Goal: Information Seeking & Learning: Learn about a topic

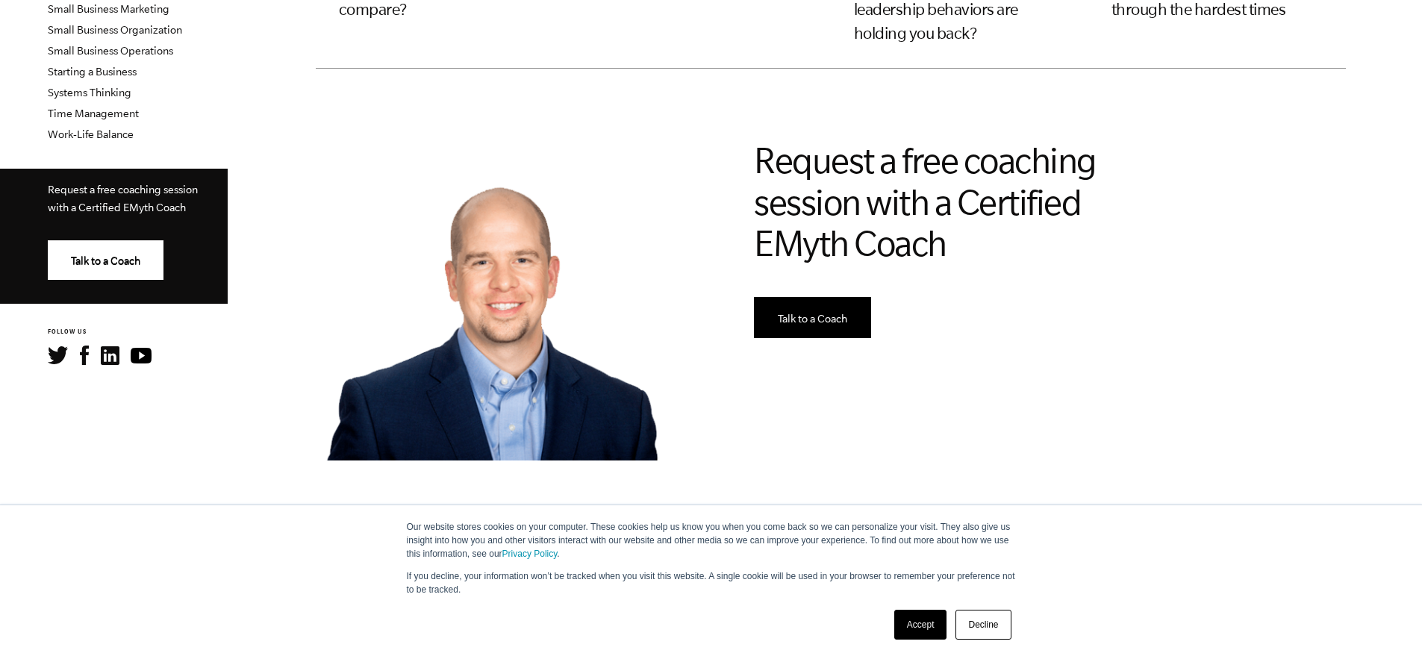
scroll to position [652, 0]
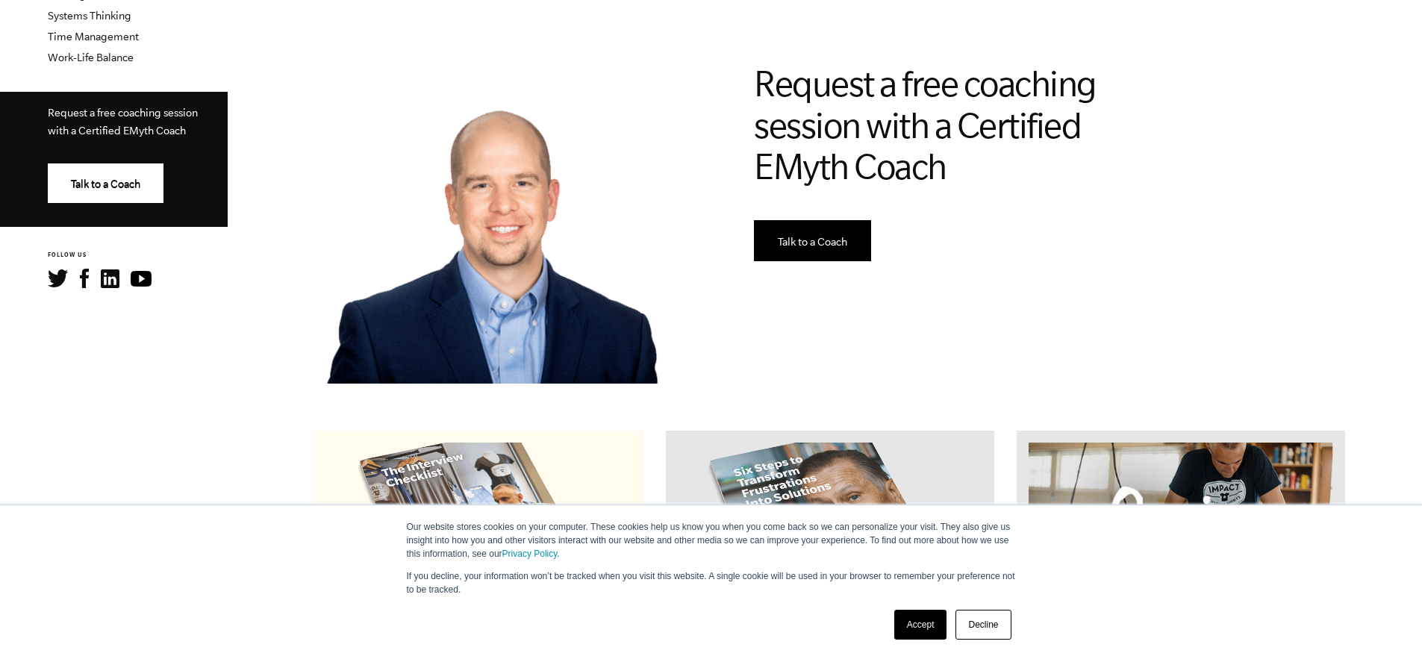
click at [987, 622] on link "Decline" at bounding box center [982, 625] width 55 height 30
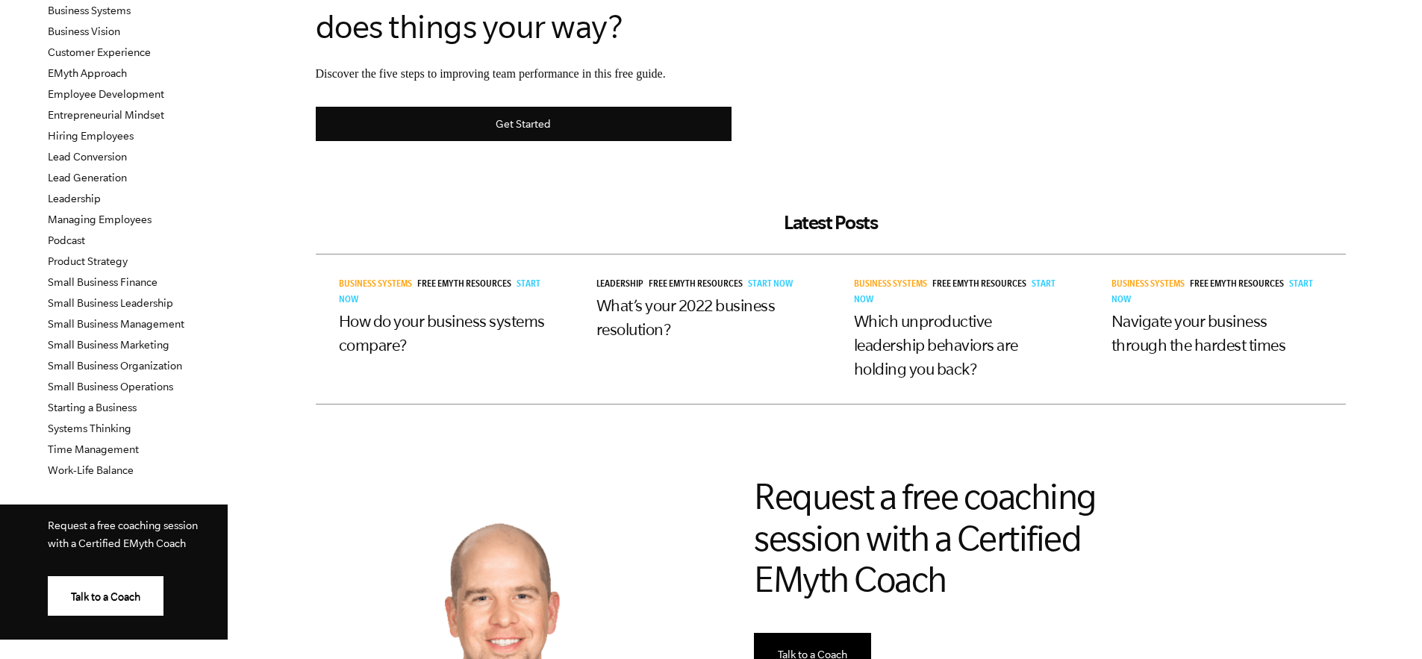
scroll to position [0, 0]
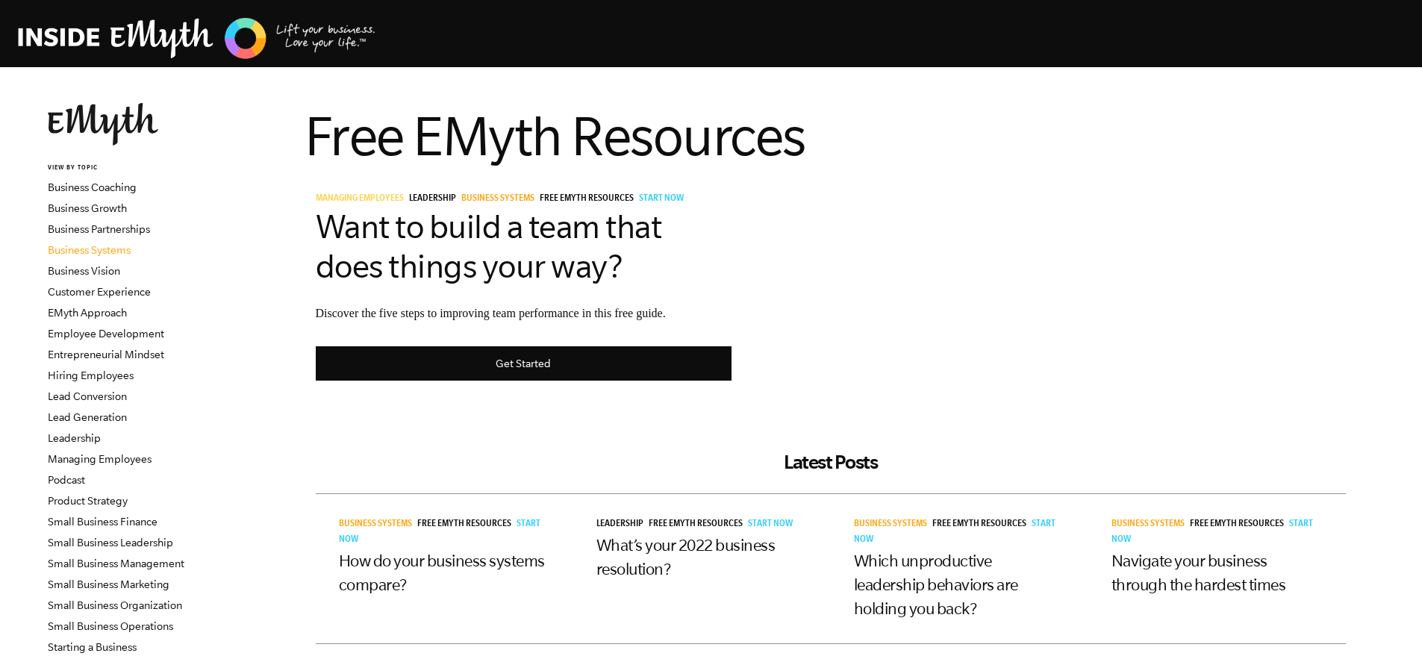
click at [99, 249] on link "Business Systems" at bounding box center [89, 250] width 83 height 12
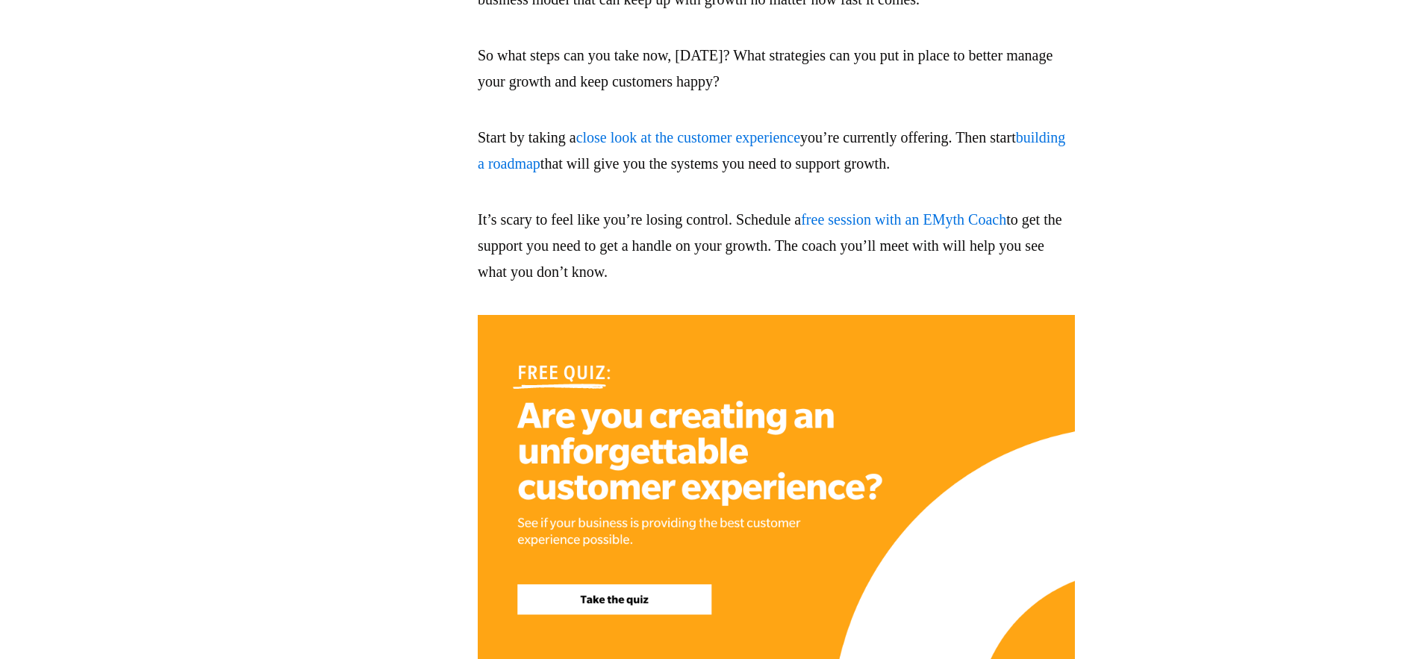
scroll to position [2348, 0]
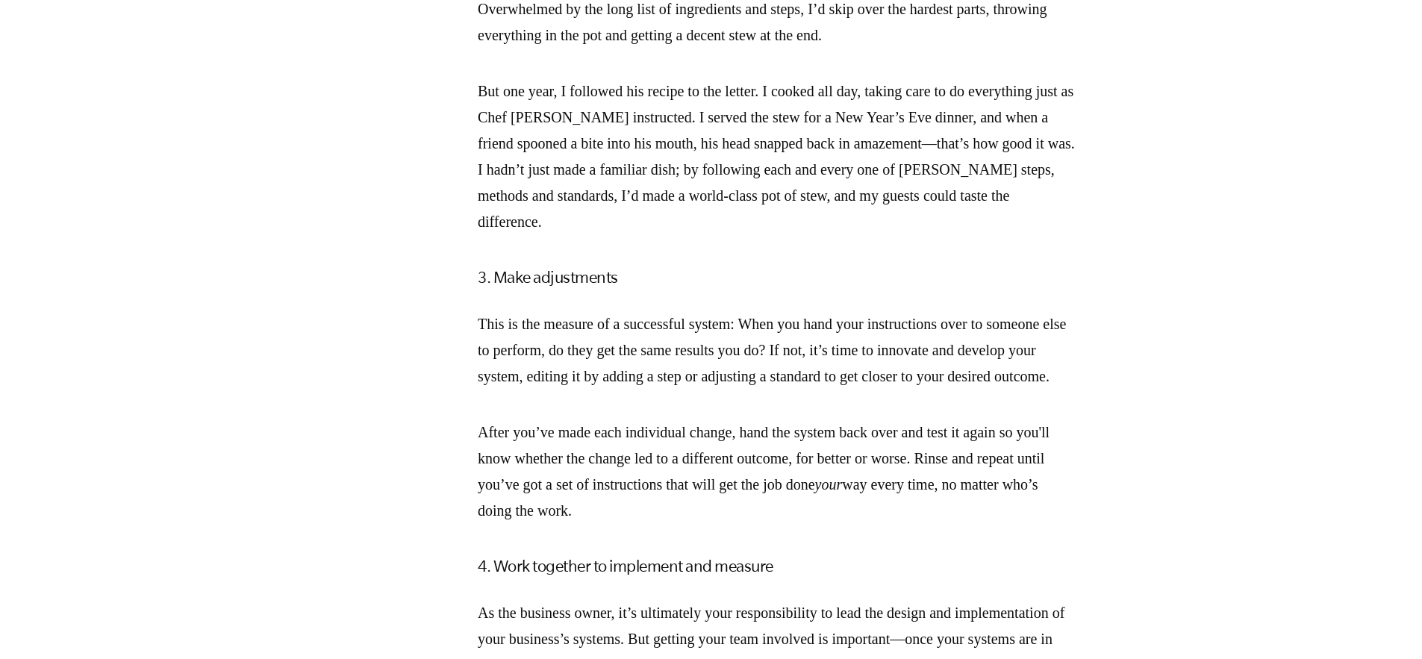
scroll to position [3309, 0]
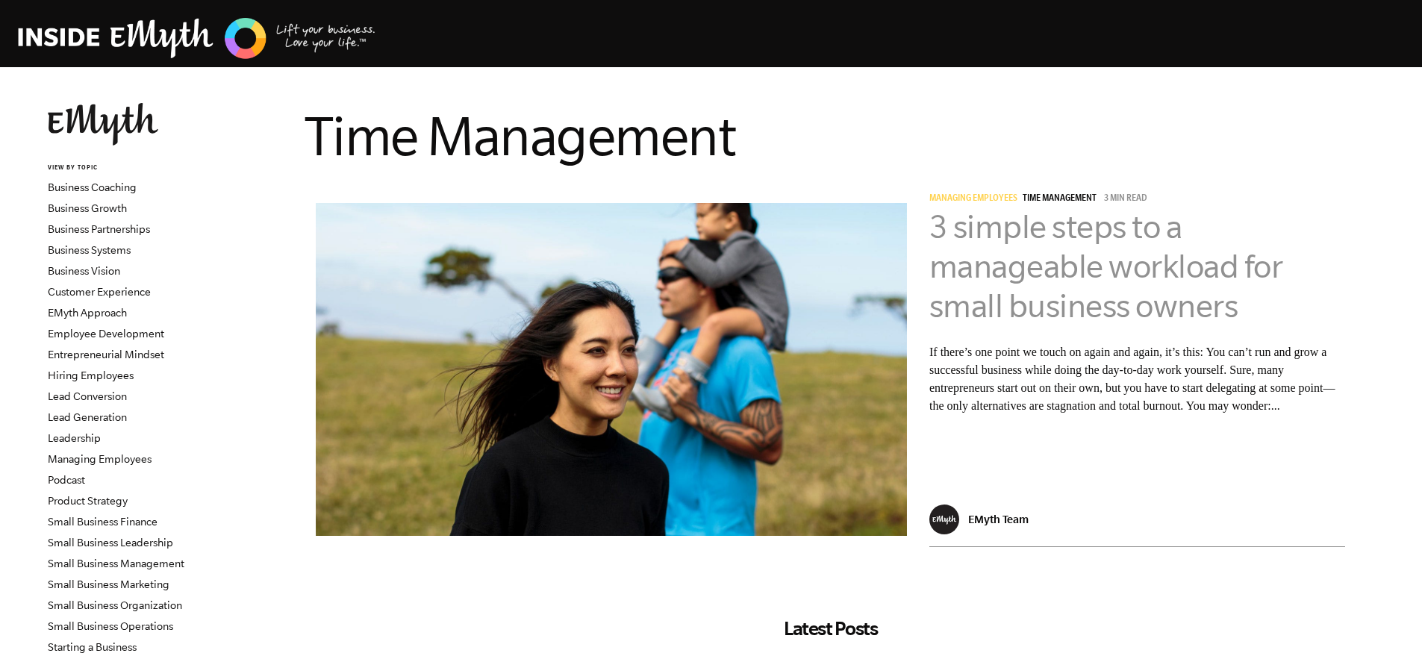
click at [1084, 273] on link "3 simple steps to a manageable workload for small business owners" at bounding box center [1106, 266] width 354 height 116
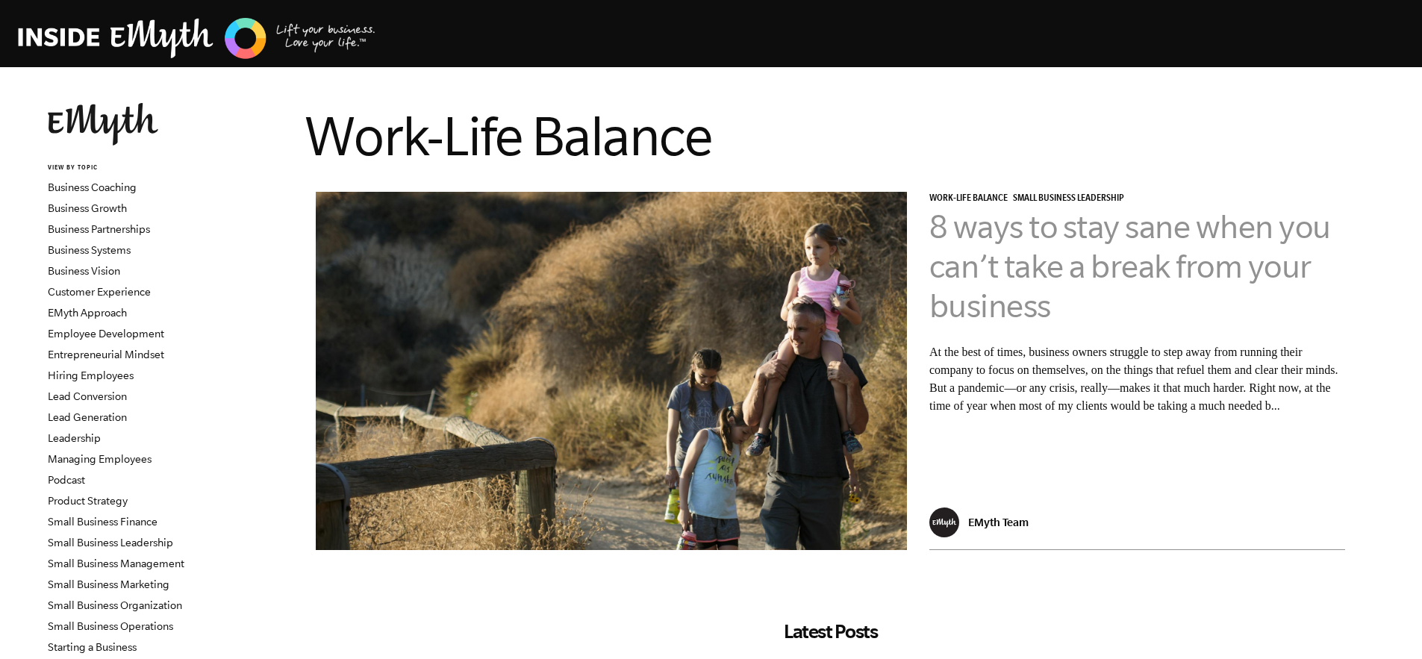
click at [1026, 237] on link "8 ways to stay sane when you can’t take a break from your business" at bounding box center [1130, 266] width 402 height 116
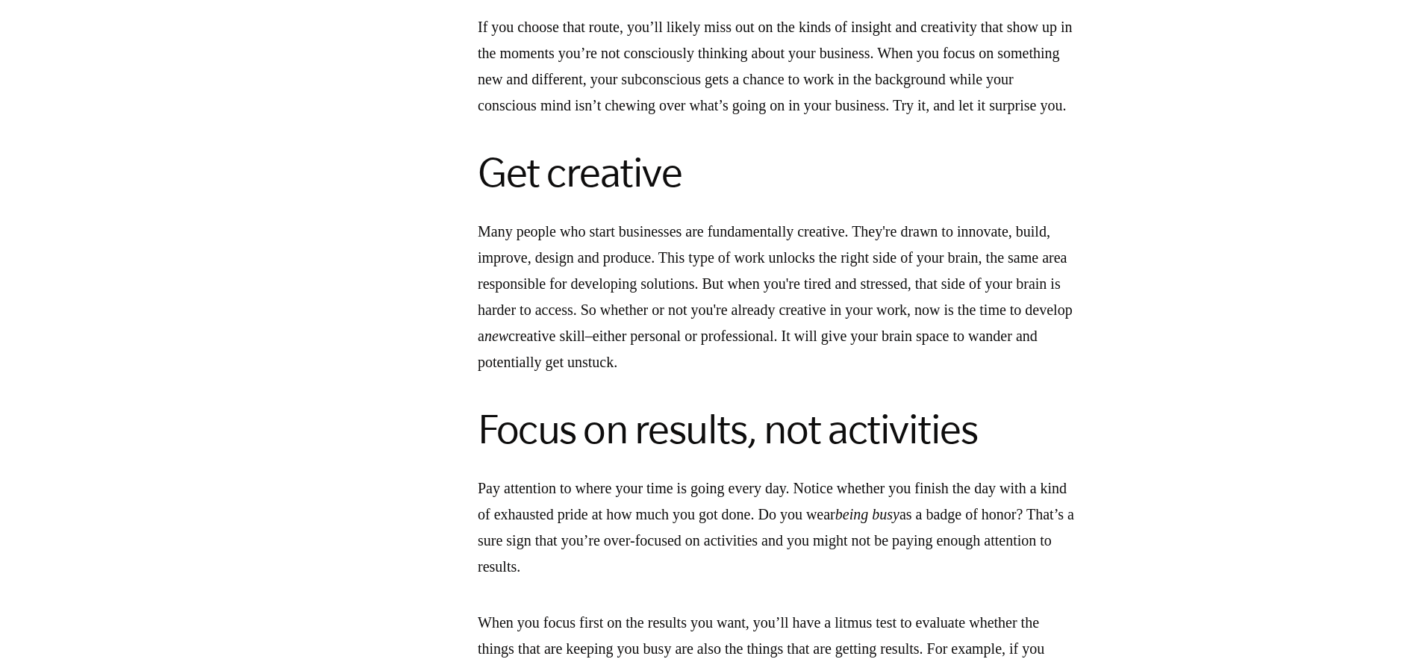
scroll to position [3693, 0]
